Goal: Task Accomplishment & Management: Use online tool/utility

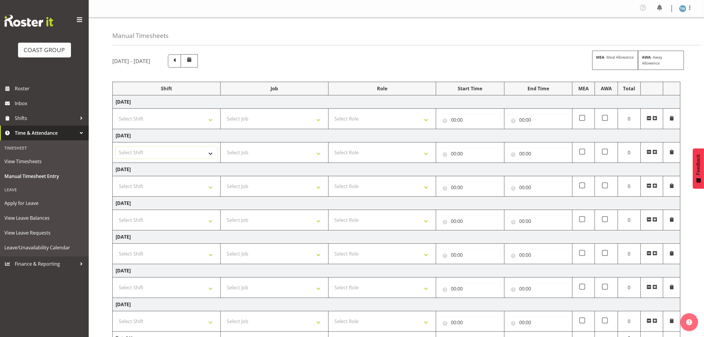
click at [198, 154] on select "Select Shift CHC SIGN ADMIN (LEAVE ALONE, DONT MAKE INACTIVE) DW CHC ARK WORK D…" at bounding box center [167, 152] width 102 height 12
select select "62215"
click at [116, 147] on select "Select Shift CHC SIGN ADMIN (LEAVE ALONE, DONT MAKE INACTIVE) DW CHC ARK WORK D…" at bounding box center [167, 152] width 102 height 12
click at [367, 152] on select "Select Role ACCOUNT MANAGER [PERSON_NAME]" at bounding box center [383, 152] width 102 height 12
select select "216"
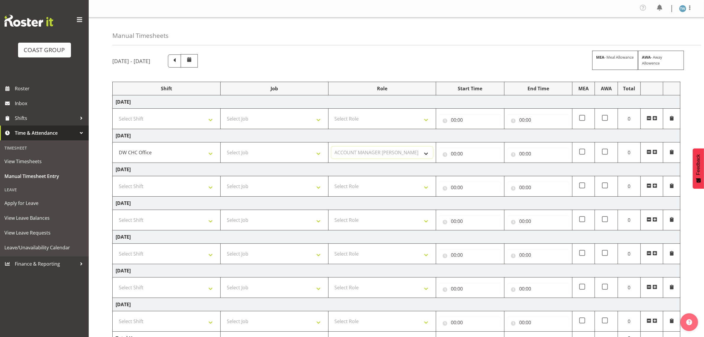
click at [332, 147] on select "Select Role ACCOUNT MANAGER [PERSON_NAME]" at bounding box center [383, 152] width 102 height 12
click at [376, 154] on input "00:00" at bounding box center [470, 154] width 62 height 12
click at [376, 169] on select "00 01 02 03 04 05 06 07 08 09 10 11 12 13 14 15 16 17 18 19 20 21 22 23" at bounding box center [479, 169] width 13 height 12
select select "7"
click at [376, 164] on select "00 01 02 03 04 05 06 07 08 09 10 11 12 13 14 15 16 17 18 19 20 21 22 23" at bounding box center [479, 169] width 13 height 12
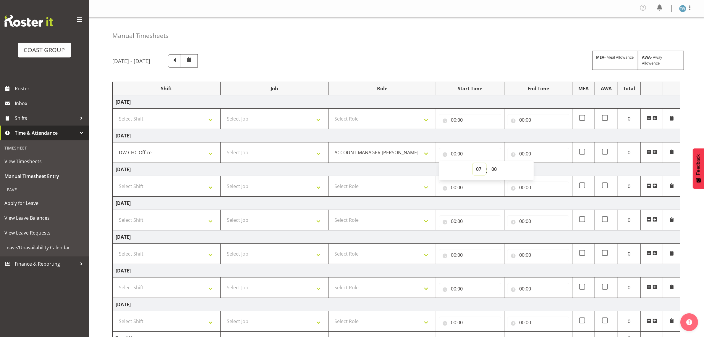
type input "07:00"
click at [376, 168] on select "00 01 02 03 04 05 06 07 08 09 10 11 12 13 14 15 16 17 18 19 20 21 22 23 24 25 2…" at bounding box center [494, 169] width 13 height 12
select select "45"
click at [376, 164] on select "00 01 02 03 04 05 06 07 08 09 10 11 12 13 14 15 16 17 18 19 20 21 22 23 24 25 2…" at bounding box center [494, 169] width 13 height 12
type input "07:45"
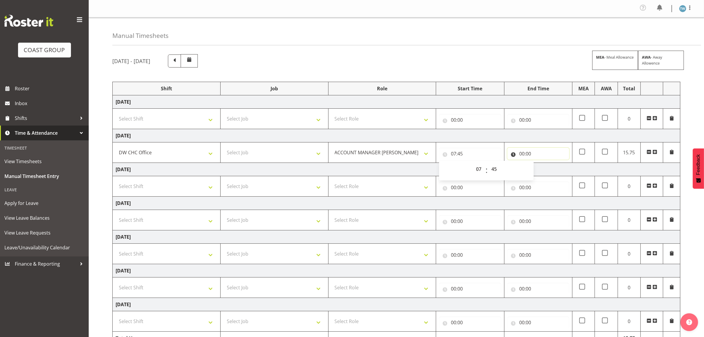
click at [376, 151] on input "00:00" at bounding box center [538, 154] width 62 height 12
click at [376, 169] on select "00 01 02 03 04 05 06 07 08 09 10 11 12 13 14 15 16 17 18 19 20 21 22 23" at bounding box center [547, 169] width 13 height 12
select select "17"
click at [376, 164] on select "00 01 02 03 04 05 06 07 08 09 10 11 12 13 14 15 16 17 18 19 20 21 22 23" at bounding box center [547, 169] width 13 height 12
type input "17:00"
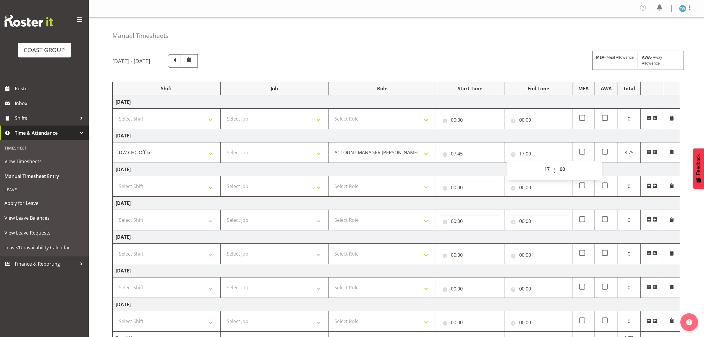
click at [376, 60] on div "[DATE] - [DATE] MEA - Meal Allowance AWA - Away Allowence" at bounding box center [396, 60] width 568 height 13
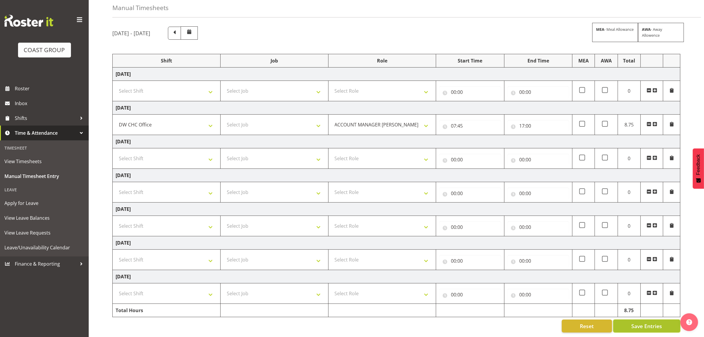
click at [376, 222] on span "Save Entries" at bounding box center [646, 326] width 31 height 8
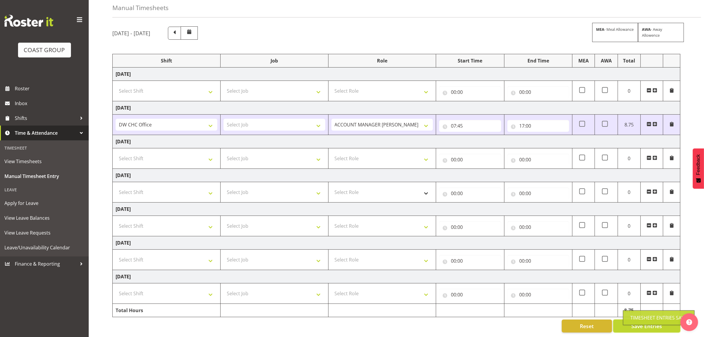
scroll to position [0, 0]
